Goal: Information Seeking & Learning: Check status

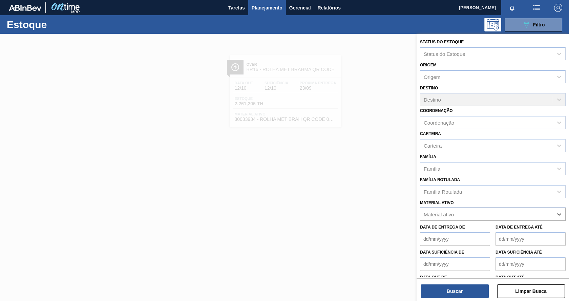
click at [464, 216] on div "Material ativo" at bounding box center [487, 215] width 133 height 10
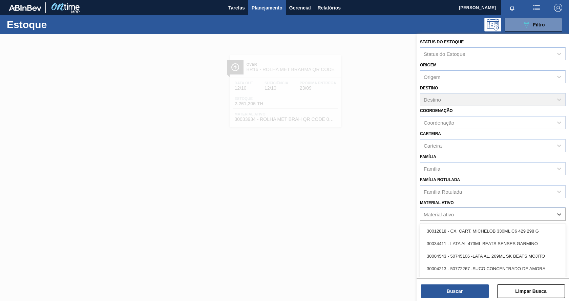
paste ativo "30012739"
type ativo "30012739"
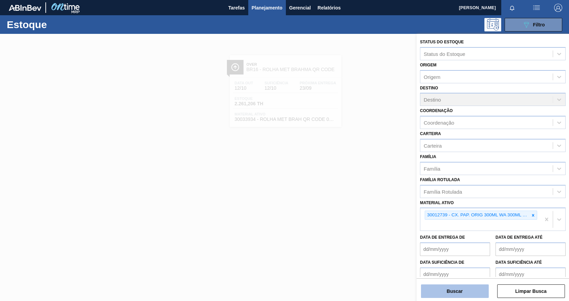
click at [464, 291] on button "Buscar" at bounding box center [455, 292] width 68 height 14
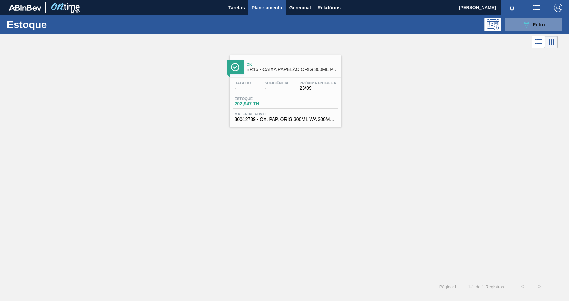
click at [320, 103] on div "Estoque 202,947 TH" at bounding box center [285, 103] width 105 height 12
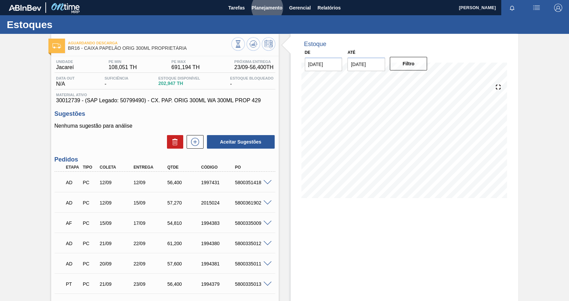
click at [248, 0] on button "Planejamento" at bounding box center [267, 7] width 38 height 15
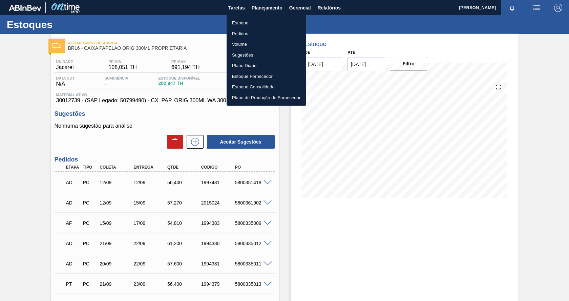
click at [227, 18] on link "Estoque" at bounding box center [267, 23] width 80 height 11
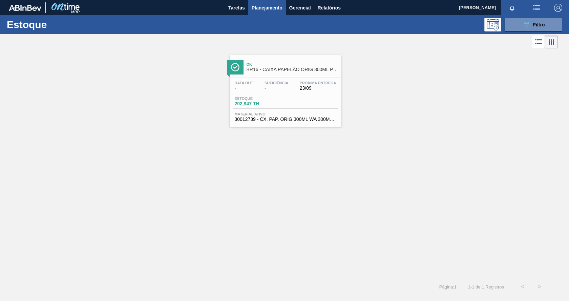
click at [268, 83] on span "Suficiência" at bounding box center [277, 83] width 24 height 4
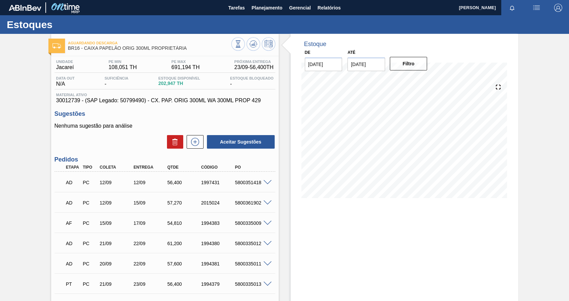
click at [231, 37] on button at bounding box center [238, 44] width 14 height 14
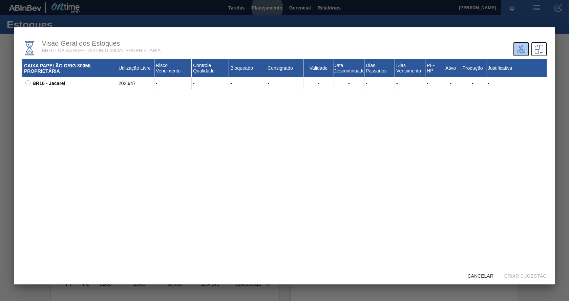
click at [248, 0] on button "Planejamento" at bounding box center [267, 7] width 38 height 15
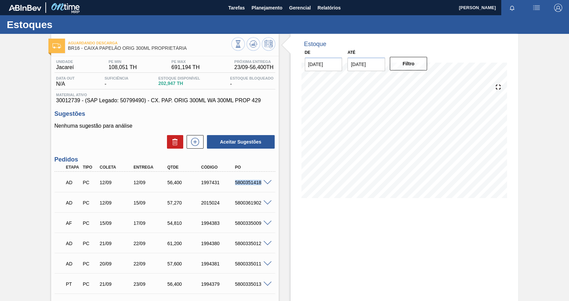
drag, startPoint x: 234, startPoint y: 185, endPoint x: 261, endPoint y: 182, distance: 26.7
click at [261, 182] on div "AD PC 12/09 12/09 56,400 1997431 5800351418" at bounding box center [163, 182] width 203 height 14
copy div "5800351418"
drag, startPoint x: 235, startPoint y: 225, endPoint x: 256, endPoint y: 224, distance: 21.0
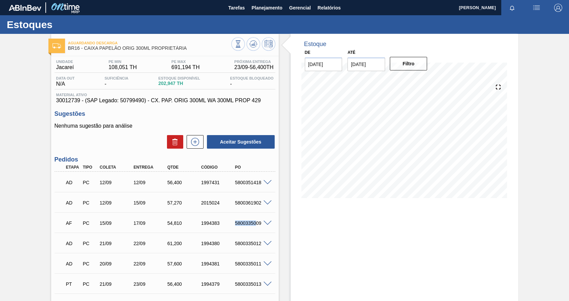
click at [256, 224] on div "5800335009" at bounding box center [253, 223] width 38 height 5
drag, startPoint x: 235, startPoint y: 201, endPoint x: 261, endPoint y: 198, distance: 26.6
click at [261, 198] on div "AD PC 12/09 15/09 57,[PHONE_NUMBER] 5800361902" at bounding box center [163, 203] width 203 height 14
copy div "5800361902"
drag, startPoint x: 236, startPoint y: 244, endPoint x: 264, endPoint y: 244, distance: 27.8
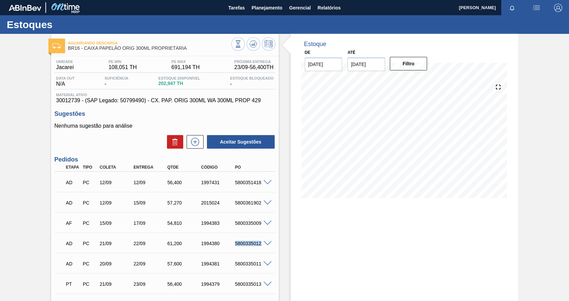
click at [264, 244] on div "AD PC 21/09 22/09 61,200 1994380 5800335012" at bounding box center [165, 243] width 221 height 17
copy div "5800335012"
click at [264, 8] on span "Planejamento" at bounding box center [267, 8] width 31 height 8
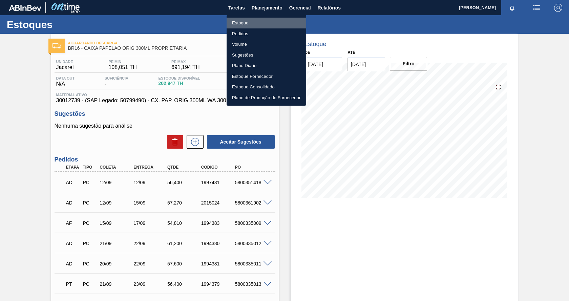
click at [247, 22] on li "Estoque" at bounding box center [267, 23] width 80 height 11
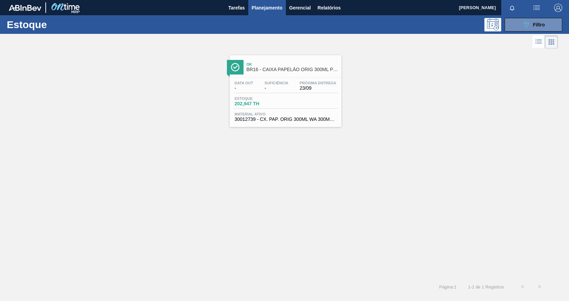
click at [278, 10] on span "Planejamento" at bounding box center [267, 8] width 31 height 8
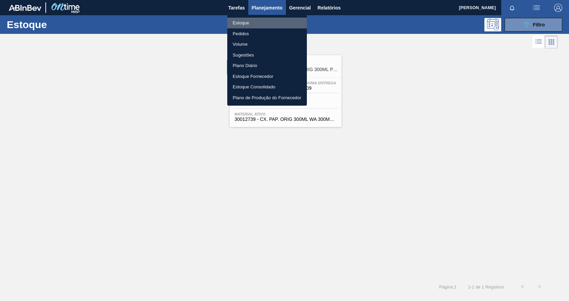
click at [247, 24] on li "Estoque" at bounding box center [267, 23] width 80 height 11
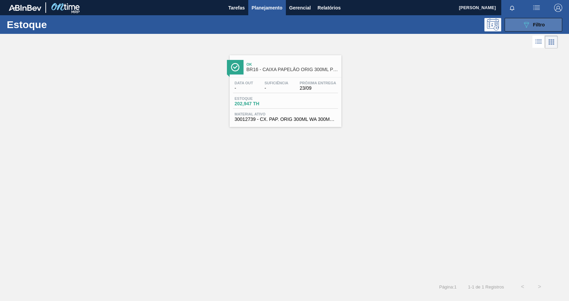
click at [524, 19] on button "089F7B8B-B2A5-4AFE-B5C0-19BA573D28AC Filtro" at bounding box center [534, 25] width 58 height 14
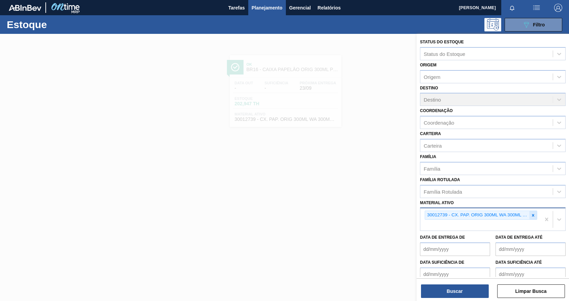
click at [531, 217] on icon at bounding box center [533, 215] width 5 height 5
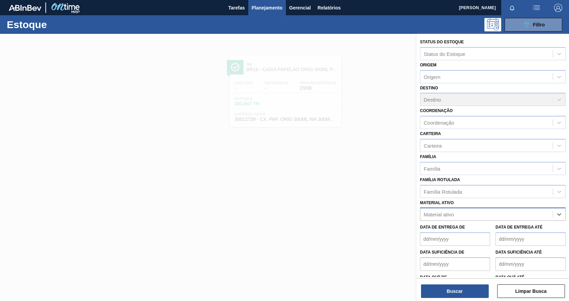
paste ativo "30003188"
type ativo "30003188"
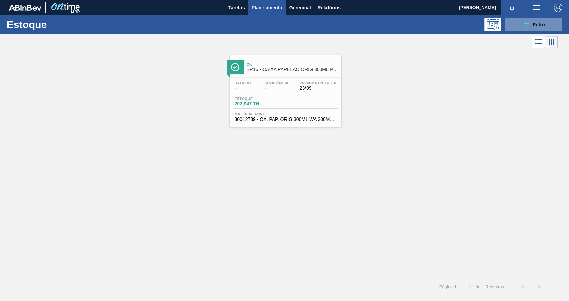
click at [533, 32] on div "Estoque 089F7B8B-B2A5-4AFE-B5C0-19BA573D28AC Filtro" at bounding box center [284, 24] width 569 height 19
click at [513, 20] on button "089F7B8B-B2A5-4AFE-B5C0-19BA573D28AC Filtro" at bounding box center [534, 25] width 58 height 14
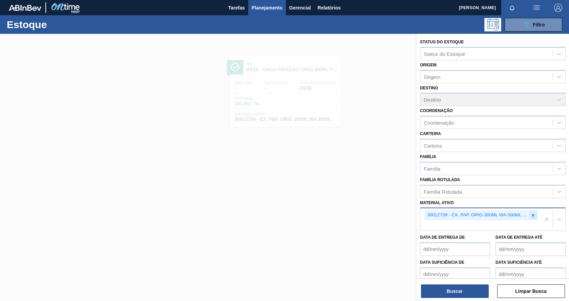
click at [534, 216] on icon at bounding box center [533, 215] width 5 height 5
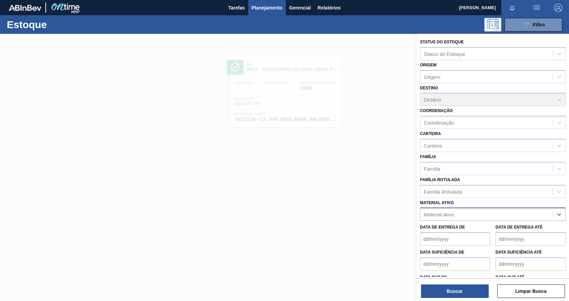
paste ativo "30003188"
type ativo "30003188"
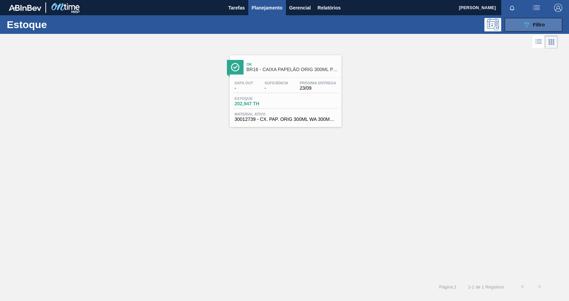
click at [526, 29] on button "089F7B8B-B2A5-4AFE-B5C0-19BA573D28AC Filtro" at bounding box center [534, 25] width 58 height 14
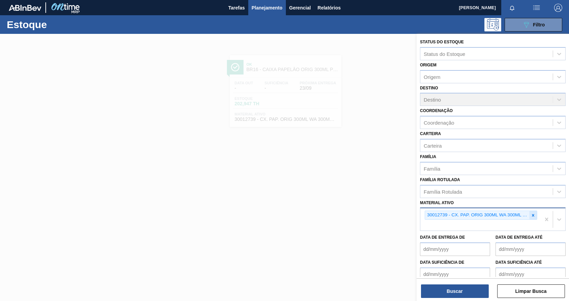
click at [534, 216] on icon at bounding box center [533, 215] width 5 height 5
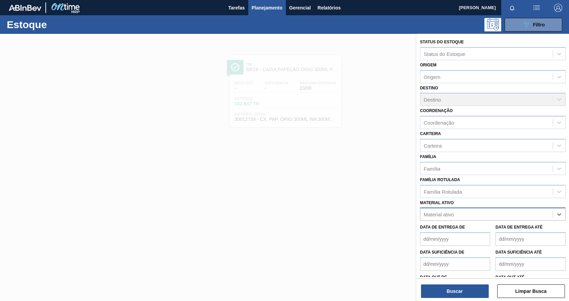
paste ativo "30003188"
type ativo "30003188"
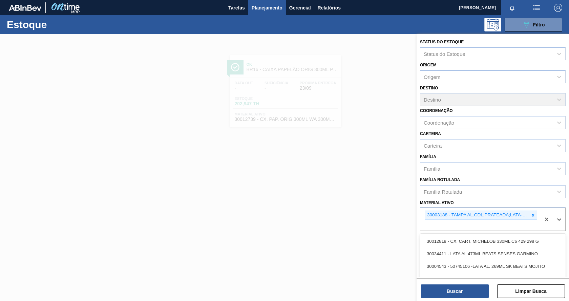
click at [388, 241] on div at bounding box center [284, 184] width 569 height 301
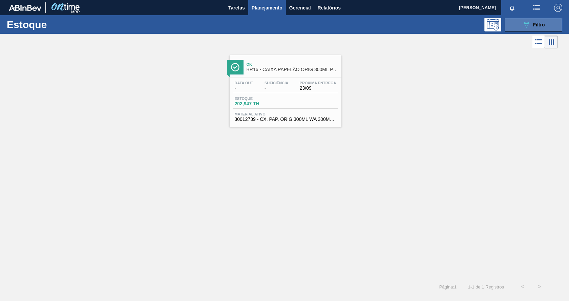
click at [540, 22] on span "Filtro" at bounding box center [539, 24] width 12 height 5
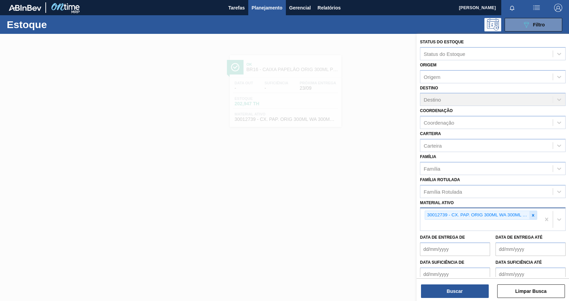
click at [533, 218] on div at bounding box center [533, 215] width 7 height 8
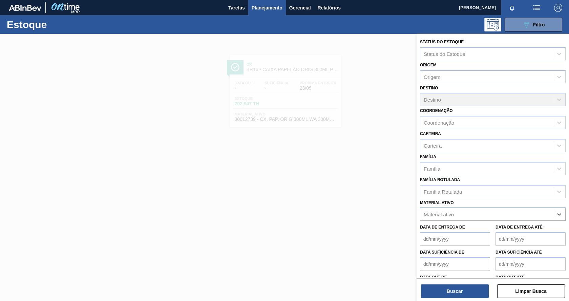
paste ativo "30003188"
type ativo "30003188"
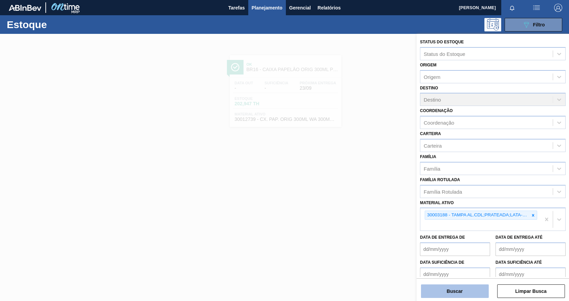
click at [475, 298] on button "Buscar" at bounding box center [455, 292] width 68 height 14
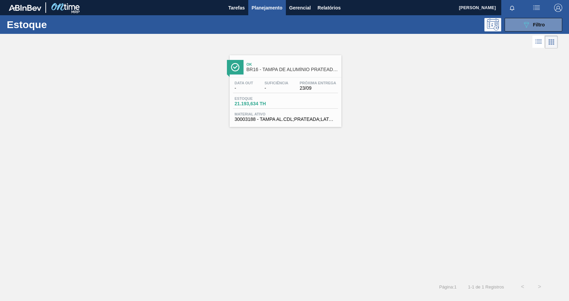
click at [328, 108] on div "Estoque 21.193,634 TH" at bounding box center [285, 103] width 105 height 12
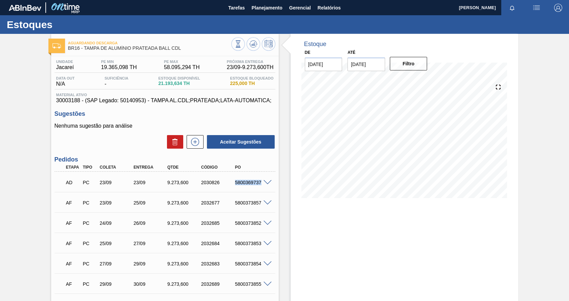
drag, startPoint x: 235, startPoint y: 184, endPoint x: 262, endPoint y: 184, distance: 26.8
click at [262, 184] on div "AD PC 23/09 23/09 9.273,[PHONE_NUMBER] 5800369737" at bounding box center [165, 182] width 221 height 17
copy div "5800369737"
click at [271, 7] on span "Planejamento" at bounding box center [267, 8] width 31 height 8
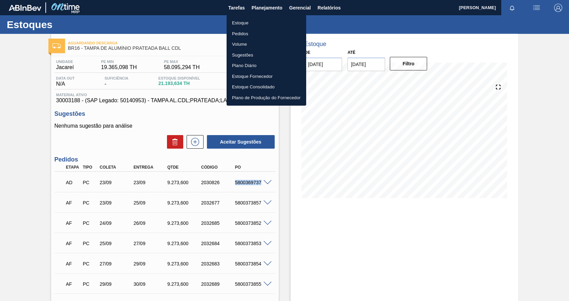
click at [243, 22] on li "Estoque" at bounding box center [267, 23] width 80 height 11
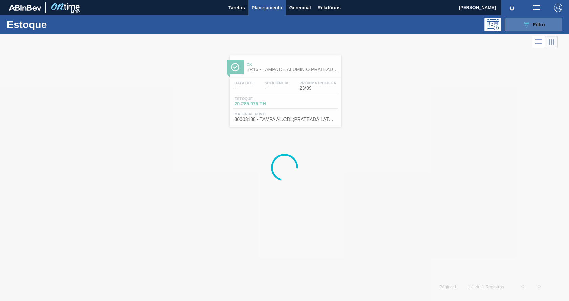
click at [529, 24] on icon "089F7B8B-B2A5-4AFE-B5C0-19BA573D28AC" at bounding box center [527, 25] width 8 height 8
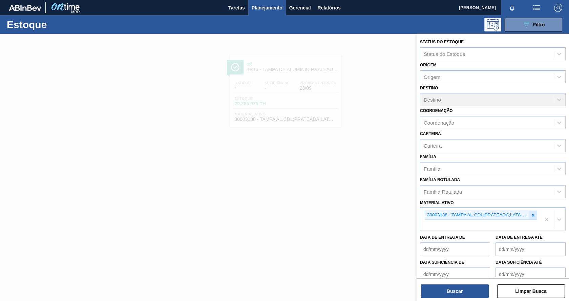
click at [533, 216] on icon at bounding box center [533, 215] width 2 height 2
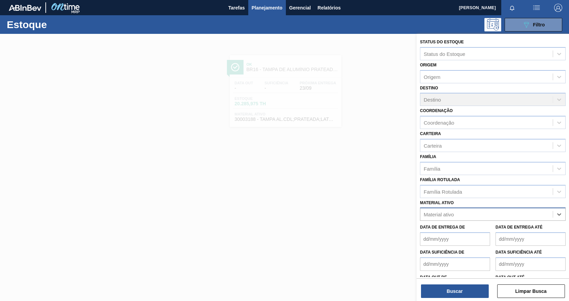
paste ativo "30002293"
type ativo "30002293"
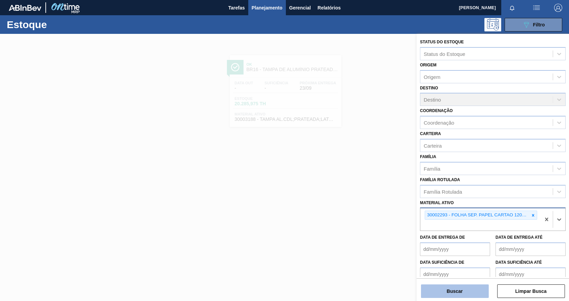
click at [448, 290] on button "Buscar" at bounding box center [455, 292] width 68 height 14
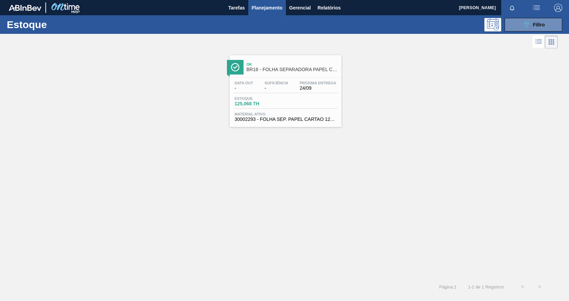
click at [328, 93] on div "Data out - Suficiência - Próxima Entrega 24/09" at bounding box center [285, 87] width 105 height 12
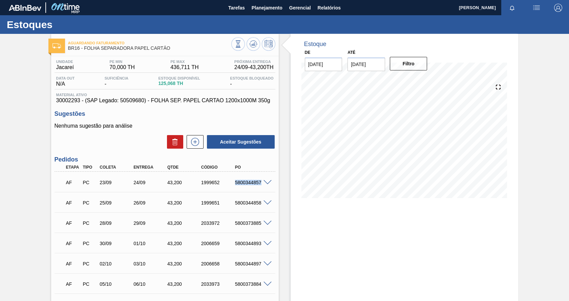
drag, startPoint x: 235, startPoint y: 185, endPoint x: 261, endPoint y: 185, distance: 26.1
click at [261, 185] on div "AF PC 23/09 24/09 43,200 1999652 5800344857" at bounding box center [163, 182] width 203 height 14
copy div "5800344857"
click at [260, 8] on span "Planejamento" at bounding box center [267, 8] width 31 height 8
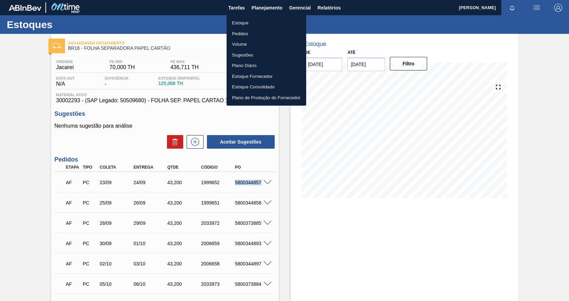
click at [242, 21] on li "Estoque" at bounding box center [267, 23] width 80 height 11
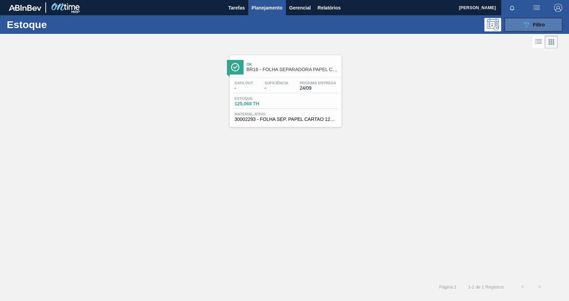
click at [518, 20] on button "089F7B8B-B2A5-4AFE-B5C0-19BA573D28AC Filtro" at bounding box center [534, 25] width 58 height 14
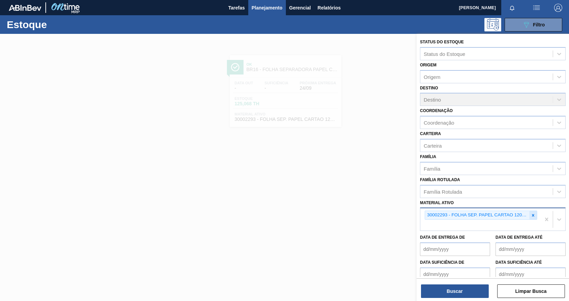
click at [532, 215] on icon at bounding box center [533, 215] width 2 height 2
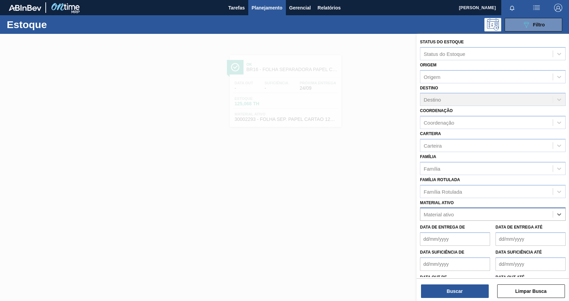
paste ativo "30003188"
type ativo "30003188"
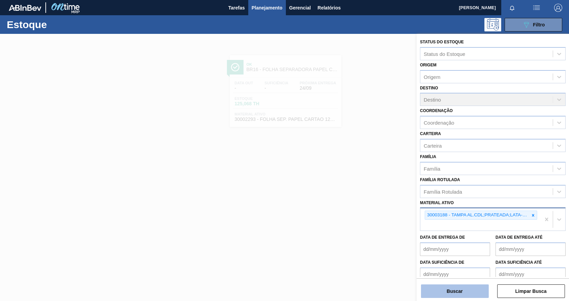
click at [470, 290] on button "Buscar" at bounding box center [455, 292] width 68 height 14
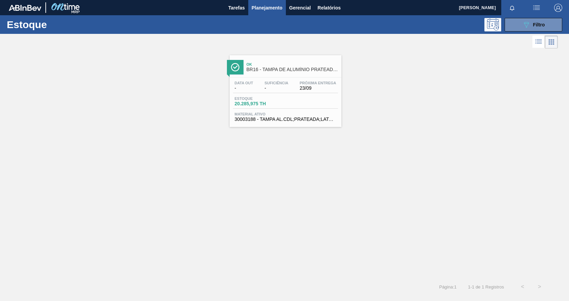
click at [331, 103] on div "Estoque 20.285,975 TH" at bounding box center [285, 103] width 105 height 12
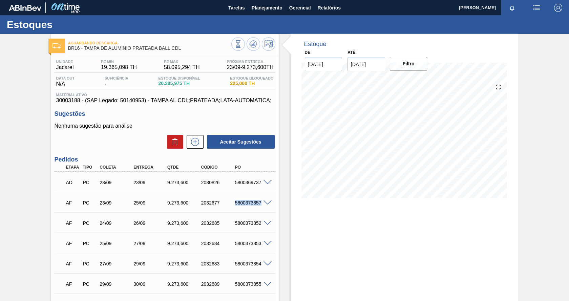
drag, startPoint x: 235, startPoint y: 203, endPoint x: 265, endPoint y: 203, distance: 30.5
click at [265, 203] on div "AF PC 23/09 25/09 9.273,[PHONE_NUMBER] 5800373857" at bounding box center [165, 202] width 221 height 17
copy div "5800373857"
drag, startPoint x: 391, startPoint y: 226, endPoint x: 372, endPoint y: 201, distance: 31.9
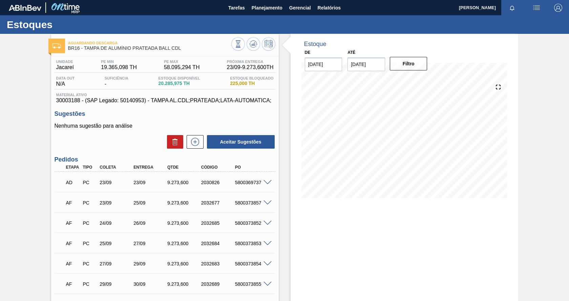
click at [533, 6] on img "button" at bounding box center [537, 8] width 8 height 8
click at [264, 7] on div at bounding box center [284, 150] width 569 height 301
click at [264, 7] on span "Planejamento" at bounding box center [267, 8] width 31 height 8
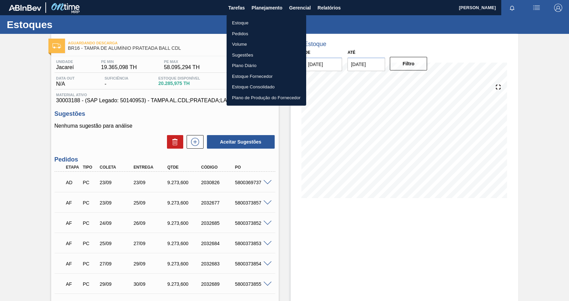
click at [247, 21] on li "Estoque" at bounding box center [267, 23] width 80 height 11
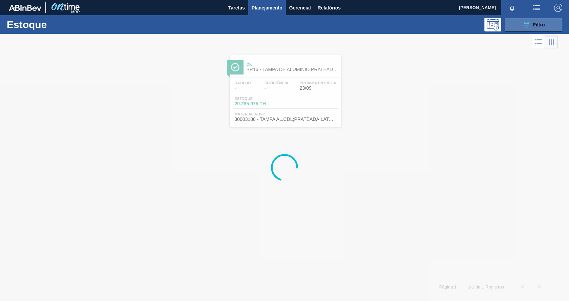
click at [524, 25] on icon "089F7B8B-B2A5-4AFE-B5C0-19BA573D28AC" at bounding box center [527, 25] width 8 height 8
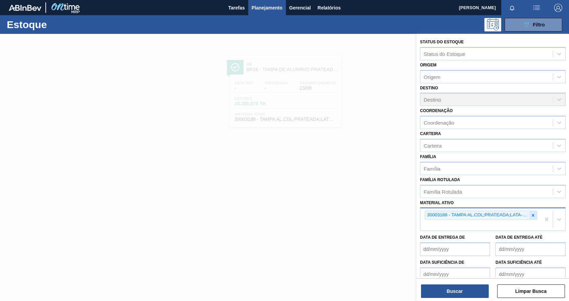
click at [531, 214] on icon at bounding box center [533, 215] width 5 height 5
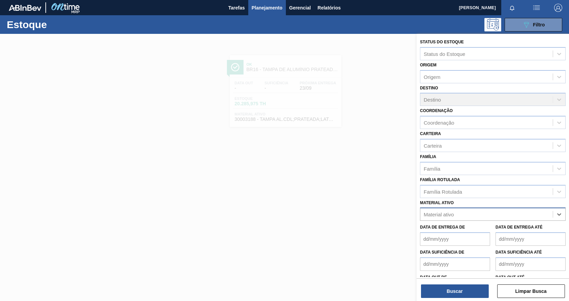
paste ativo "30033880"
type ativo "30033880"
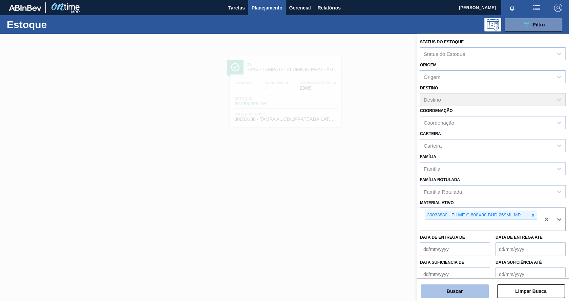
click at [460, 290] on button "Buscar" at bounding box center [455, 292] width 68 height 14
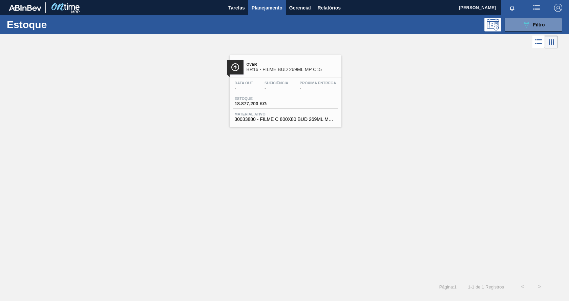
click at [320, 67] on div "Over BR16 - FILME BUD 269ML MP C15" at bounding box center [293, 67] width 92 height 15
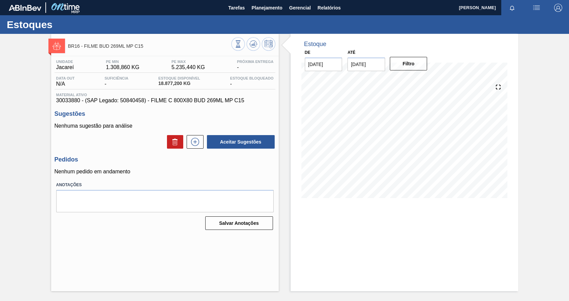
click at [128, 68] on span "1.308,860 KG" at bounding box center [123, 67] width 34 height 6
click at [185, 67] on span "5.235,440 KG" at bounding box center [188, 67] width 34 height 6
drag, startPoint x: 120, startPoint y: 103, endPoint x: 144, endPoint y: 101, distance: 23.4
click at [144, 101] on span "30033880 - (SAP Legado: 50840458) - FILME C 800X80 BUD 269ML MP C15" at bounding box center [165, 101] width 218 height 6
click at [539, 8] on img "button" at bounding box center [537, 8] width 8 height 8
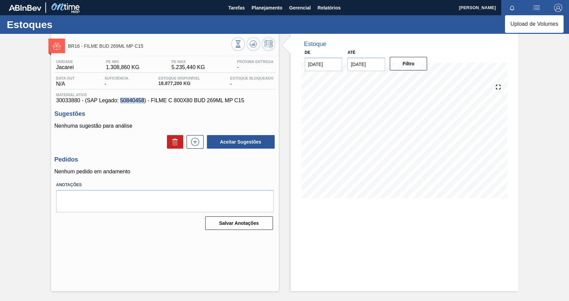
click at [270, 10] on div at bounding box center [284, 150] width 569 height 301
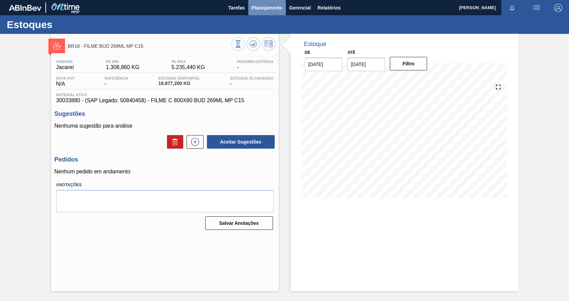
click at [265, 9] on span "Planejamento" at bounding box center [267, 8] width 31 height 8
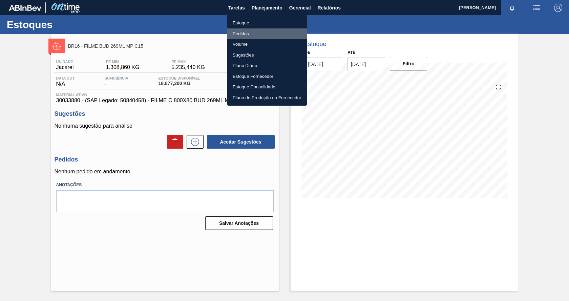
click at [243, 33] on li "Pedidos" at bounding box center [267, 33] width 80 height 11
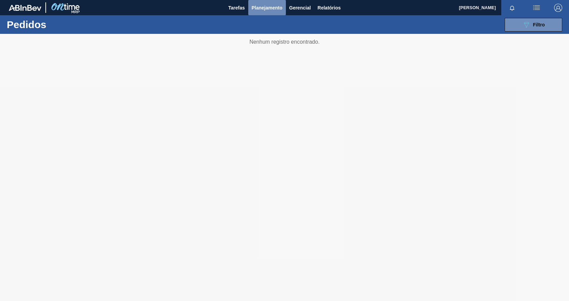
click at [272, 11] on span "Planejamento" at bounding box center [267, 8] width 31 height 8
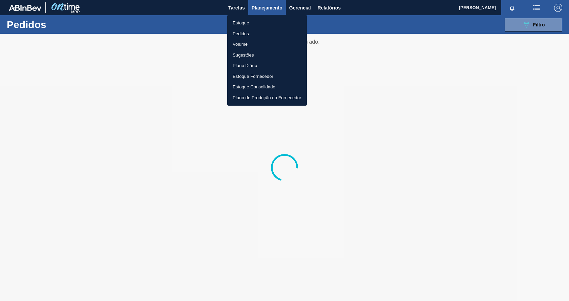
click at [244, 22] on li "Estoque" at bounding box center [267, 23] width 80 height 11
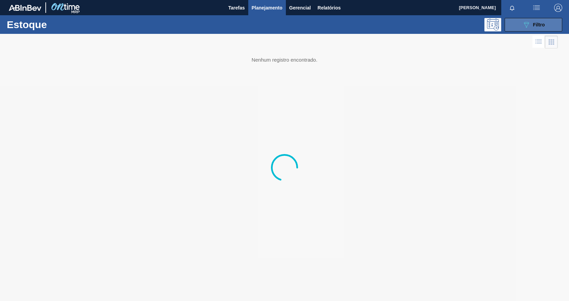
click at [541, 27] on span "Filtro" at bounding box center [539, 24] width 12 height 5
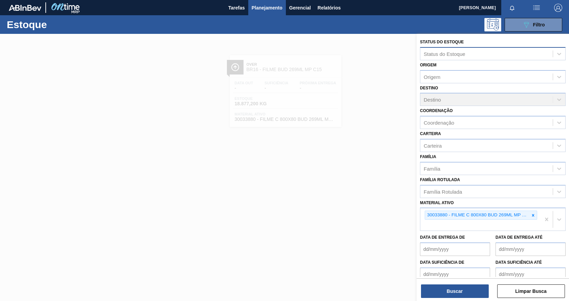
click at [436, 54] on div "Status do Estoque" at bounding box center [445, 54] width 42 height 6
click at [361, 128] on div at bounding box center [284, 184] width 569 height 301
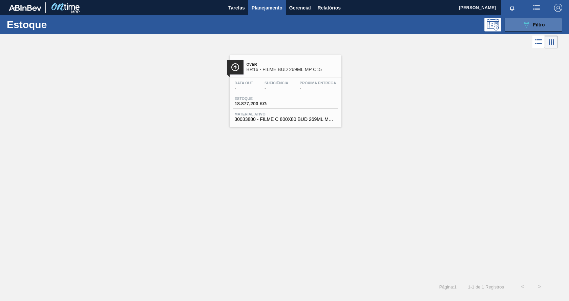
click at [531, 27] on div "089F7B8B-B2A5-4AFE-B5C0-19BA573D28AC Filtro" at bounding box center [534, 25] width 23 height 8
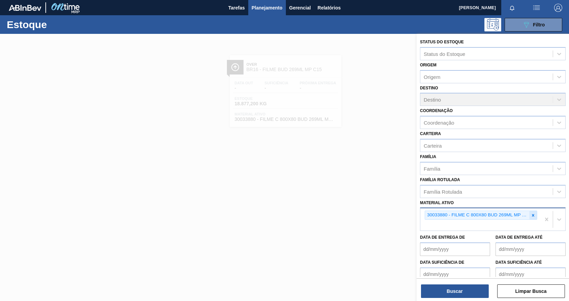
click at [532, 215] on icon at bounding box center [533, 215] width 5 height 5
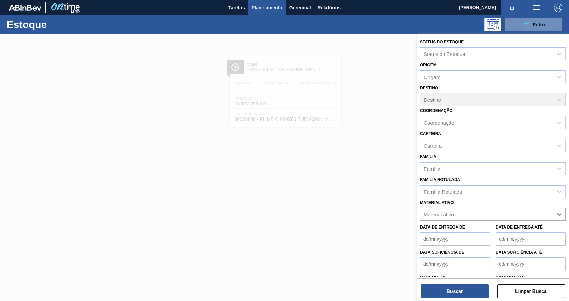
paste ativo "30034001"
type ativo "30034001"
click at [453, 229] on div "30034001 - FILME ORIGINAL 770X80 350X12 MP" at bounding box center [493, 231] width 146 height 13
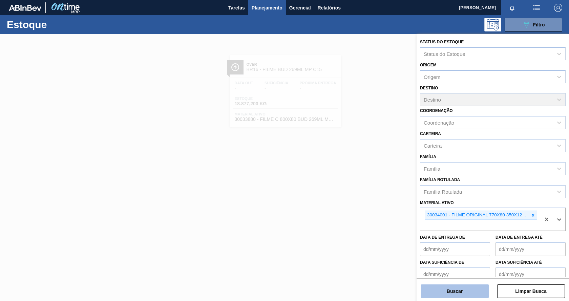
click at [461, 297] on button "Buscar" at bounding box center [455, 292] width 68 height 14
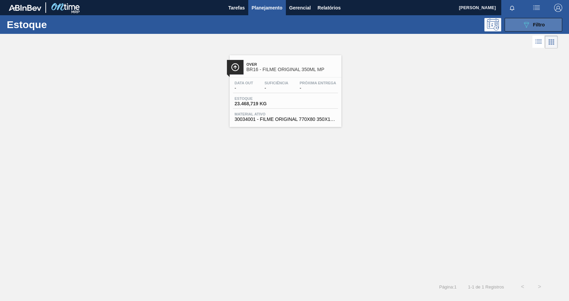
click at [526, 23] on icon at bounding box center [526, 25] width 5 height 6
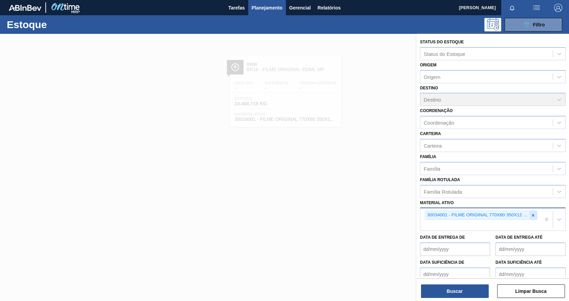
click at [531, 214] on icon at bounding box center [533, 215] width 5 height 5
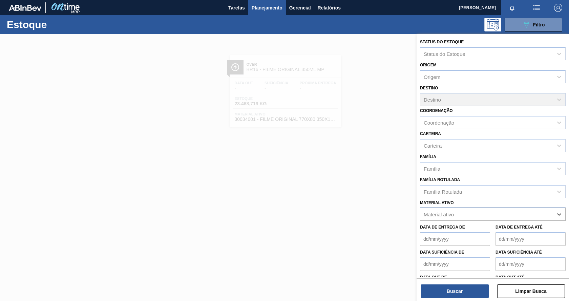
paste ativo "30034001"
type ativo "30034001"
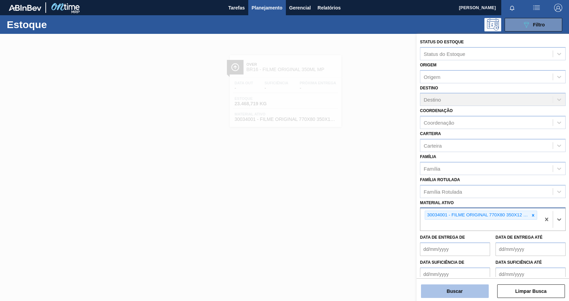
click at [483, 287] on button "Buscar" at bounding box center [455, 292] width 68 height 14
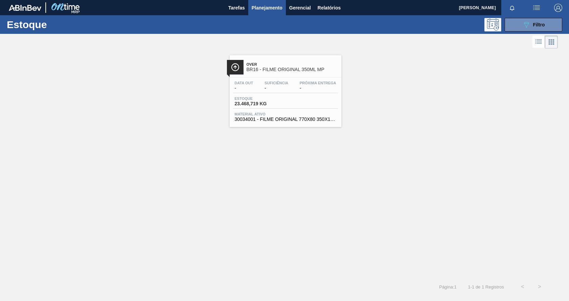
click at [299, 86] on div "Próxima Entrega -" at bounding box center [318, 86] width 40 height 10
